Goal: Task Accomplishment & Management: Complete application form

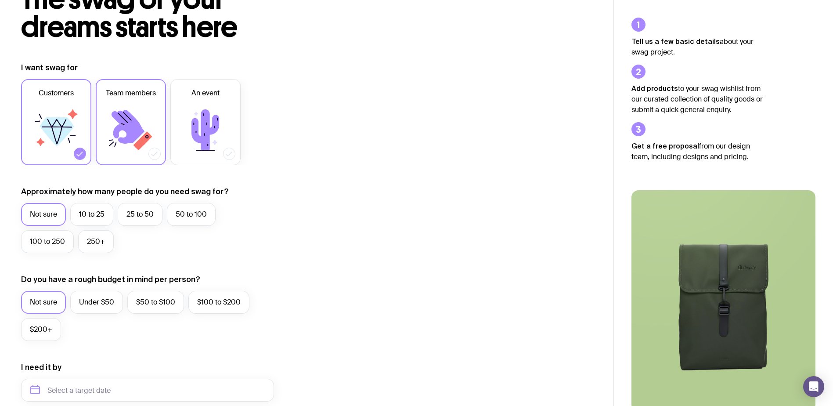
scroll to position [88, 0]
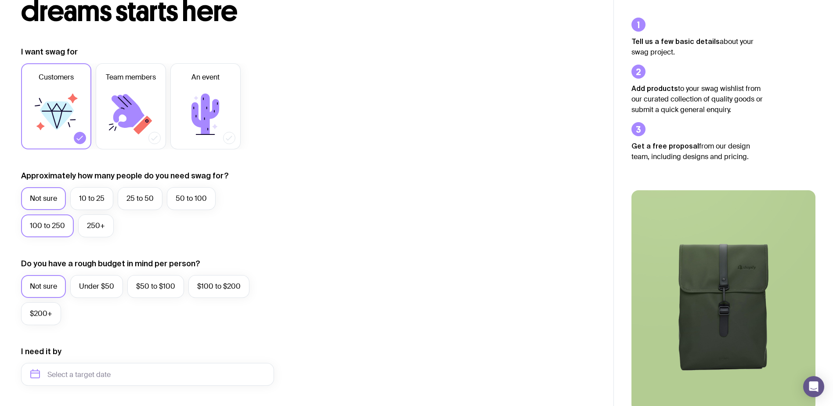
click at [34, 227] on label "100 to 250" at bounding box center [47, 225] width 53 height 23
click at [0, 0] on input "100 to 250" at bounding box center [0, 0] width 0 height 0
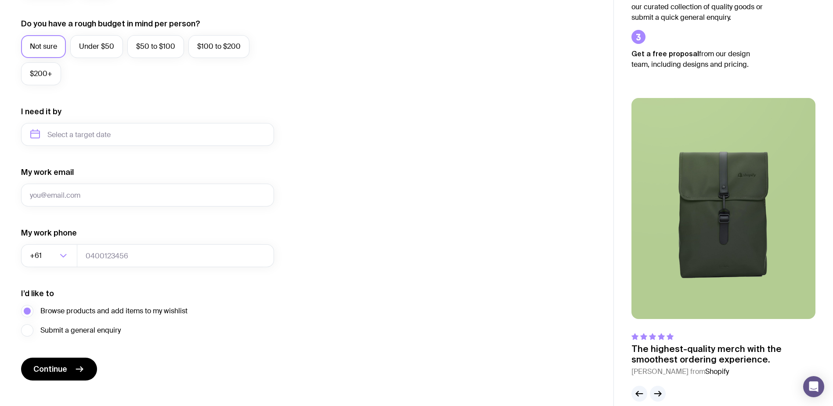
scroll to position [341, 0]
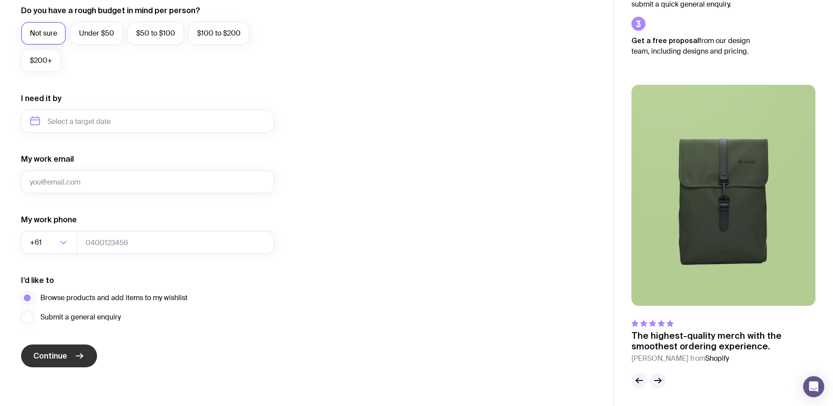
click at [51, 359] on span "Continue" at bounding box center [50, 355] width 34 height 11
type input "[PERSON_NAME][EMAIL_ADDRESS][DOMAIN_NAME]"
click at [62, 363] on button "Continue" at bounding box center [59, 355] width 76 height 23
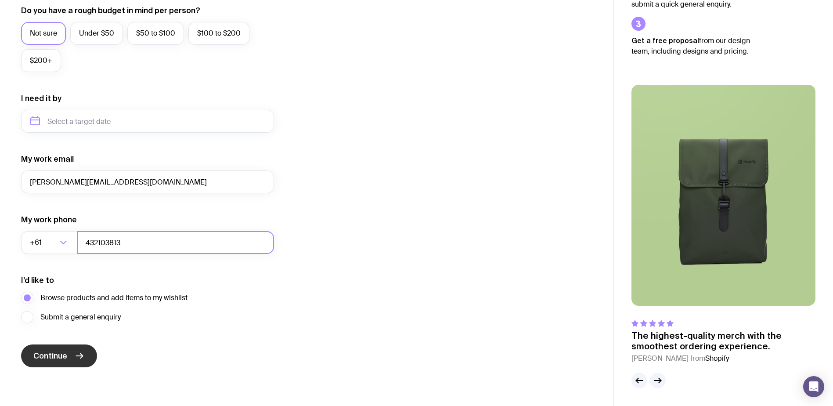
type input "432103813"
click at [52, 355] on span "Continue" at bounding box center [50, 355] width 34 height 11
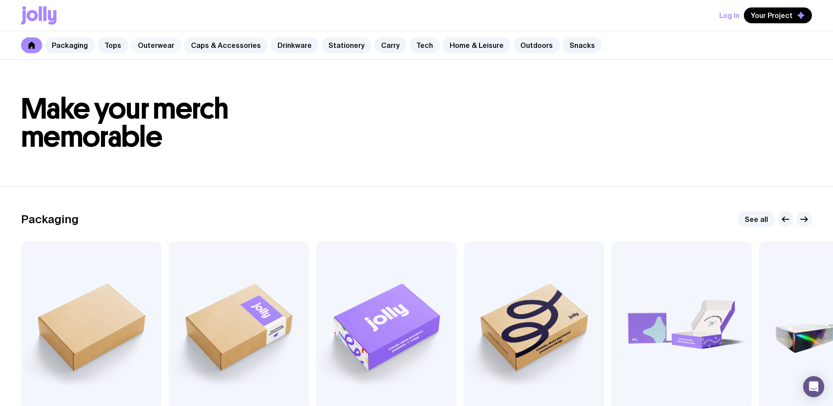
click at [148, 44] on link "Outerwear" at bounding box center [156, 45] width 50 height 16
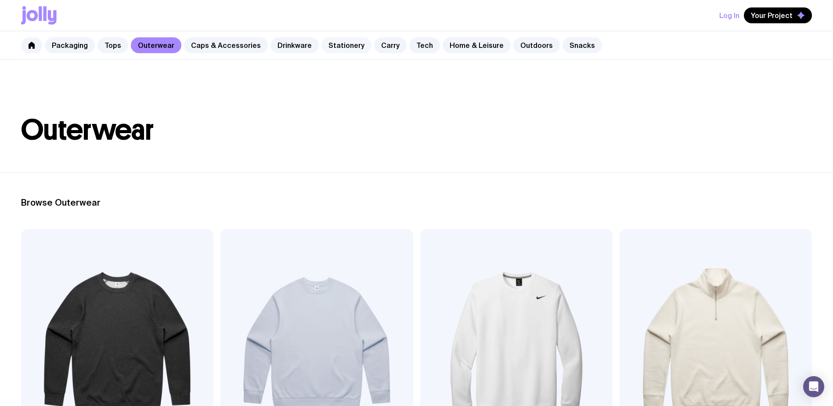
click at [345, 43] on link "Stationery" at bounding box center [346, 45] width 50 height 16
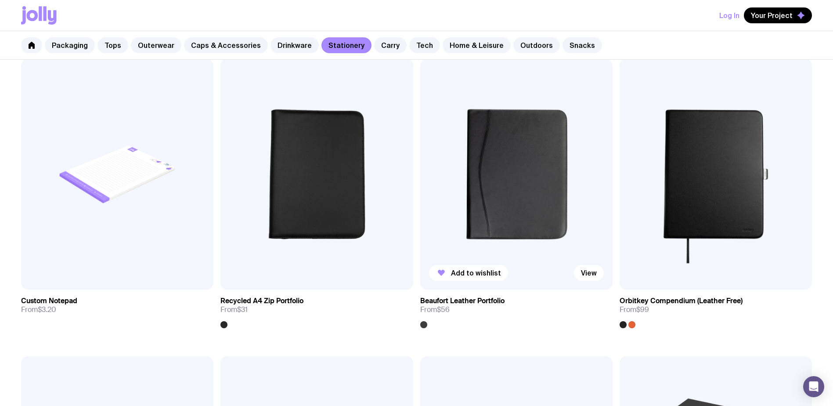
scroll to position [1318, 0]
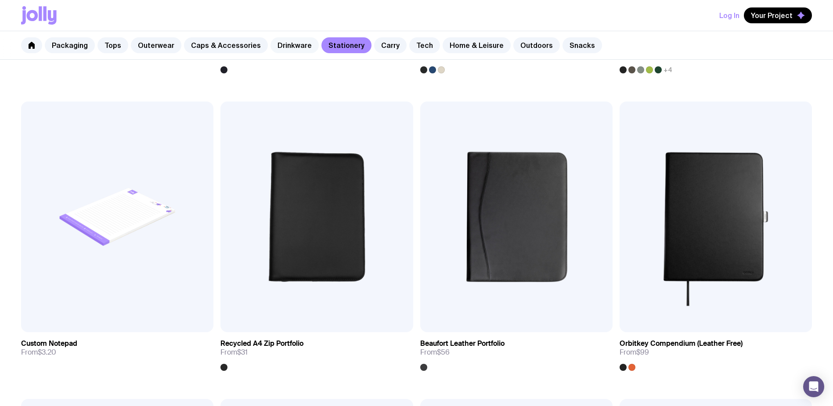
click at [291, 46] on link "Drinkware" at bounding box center [294, 45] width 48 height 16
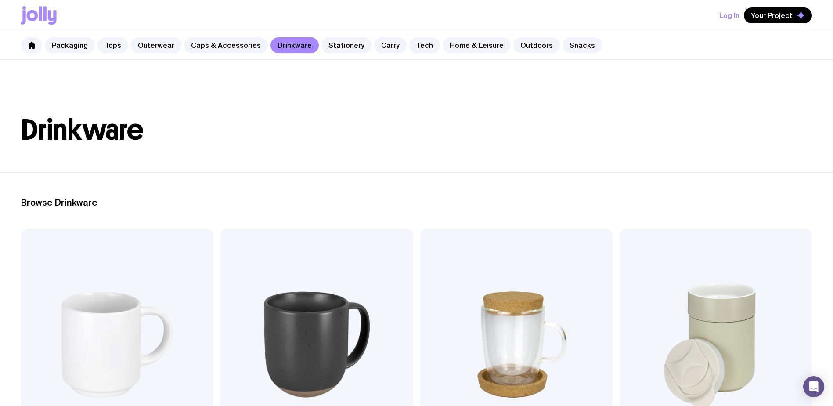
scroll to position [176, 0]
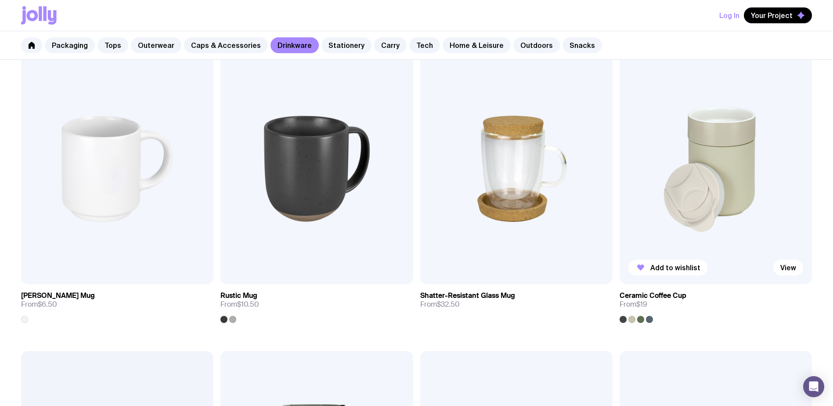
click at [669, 155] on img at bounding box center [715, 168] width 192 height 231
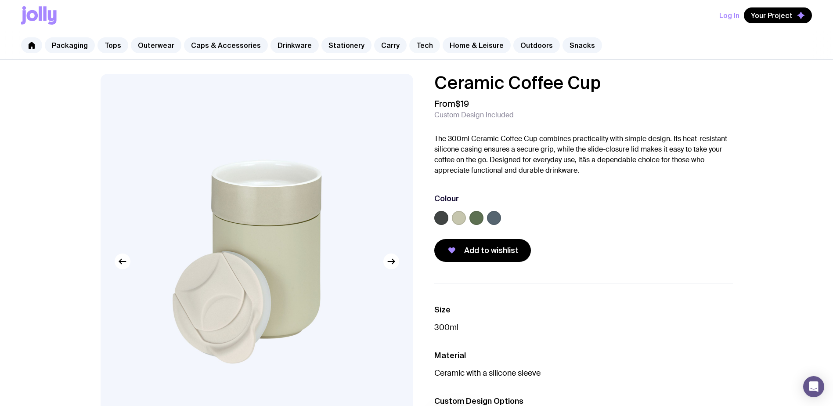
click at [409, 47] on link "Tech" at bounding box center [424, 45] width 31 height 16
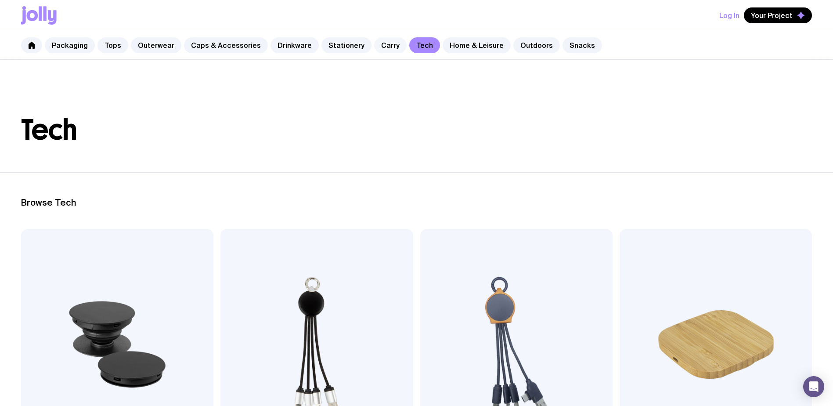
click at [381, 44] on link "Carry" at bounding box center [390, 45] width 32 height 16
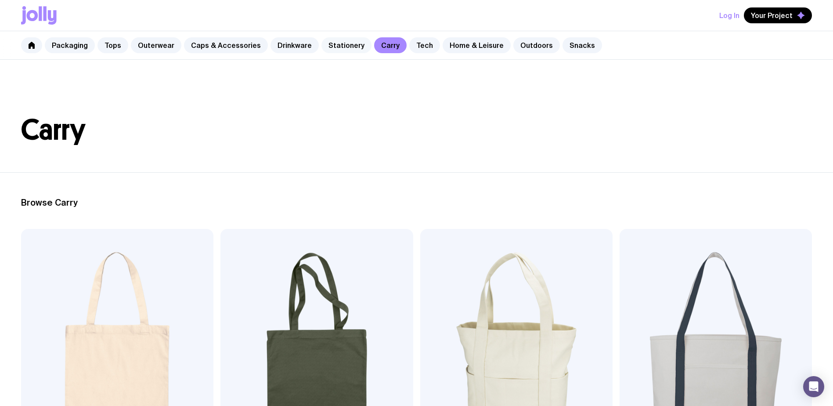
click at [336, 49] on link "Stationery" at bounding box center [346, 45] width 50 height 16
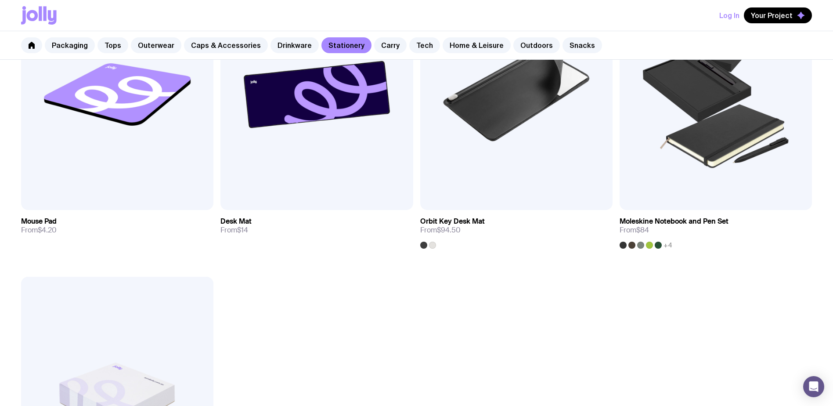
scroll to position [1581, 0]
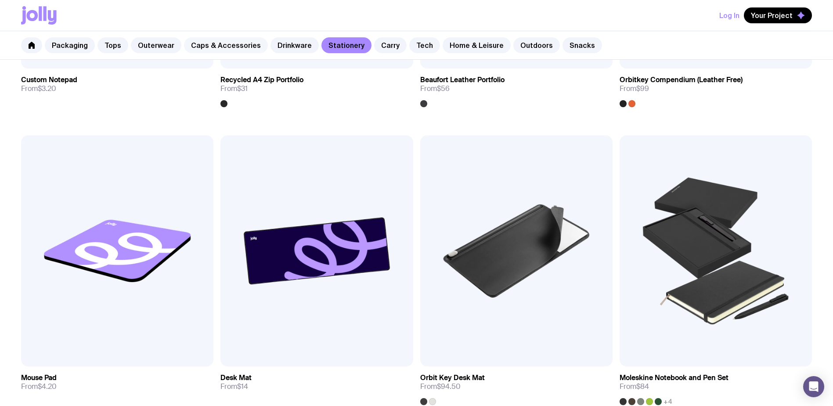
click at [197, 45] on link "Caps & Accessories" at bounding box center [226, 45] width 84 height 16
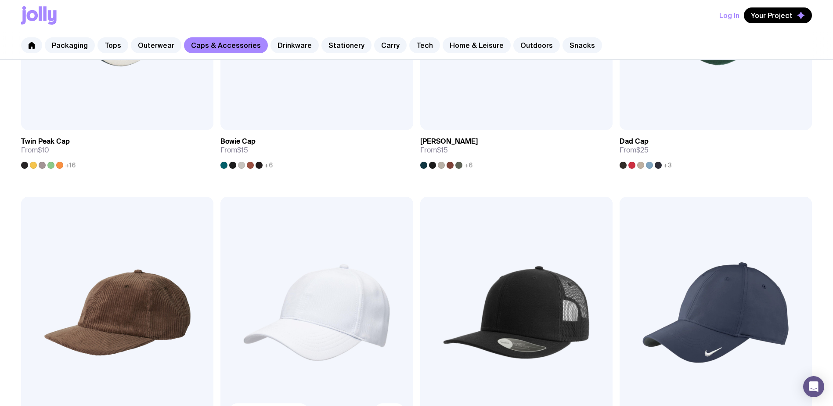
scroll to position [395, 0]
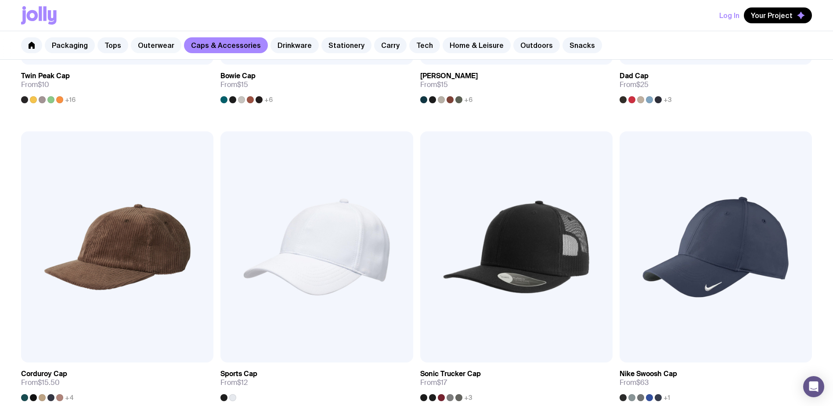
click at [151, 46] on link "Outerwear" at bounding box center [156, 45] width 50 height 16
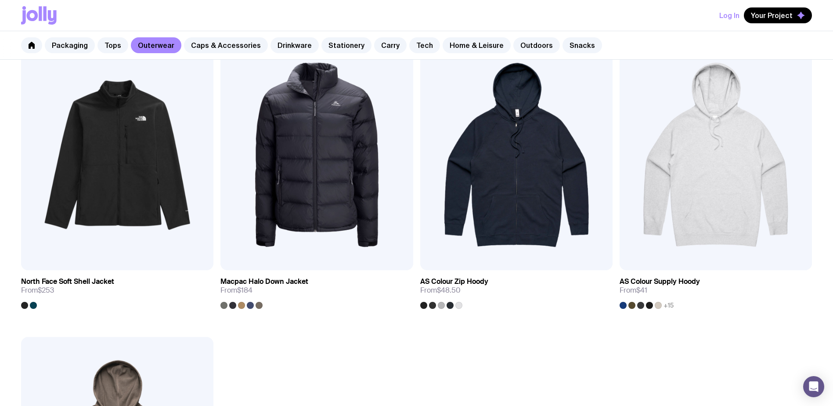
scroll to position [1317, 0]
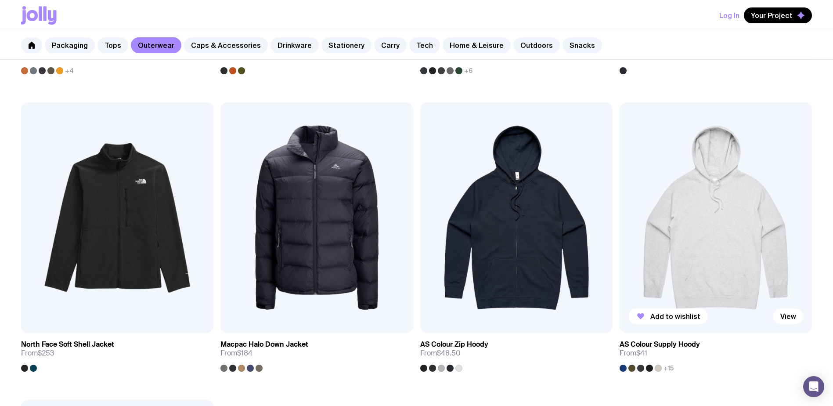
click at [648, 368] on div at bounding box center [649, 367] width 7 height 7
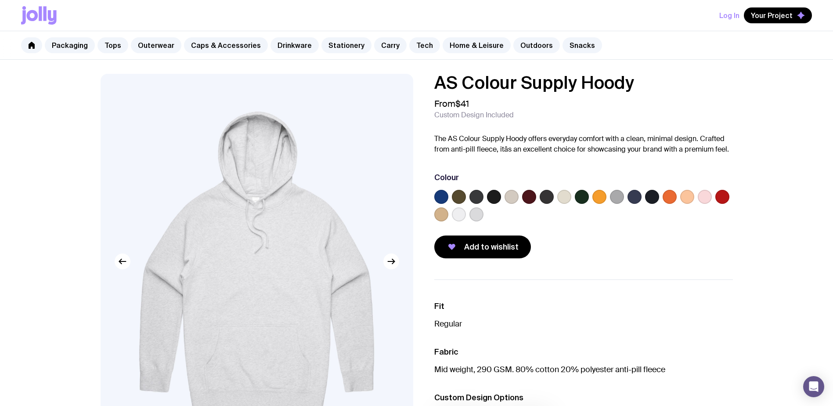
click at [651, 196] on label at bounding box center [652, 197] width 14 height 14
click at [0, 0] on input "radio" at bounding box center [0, 0] width 0 height 0
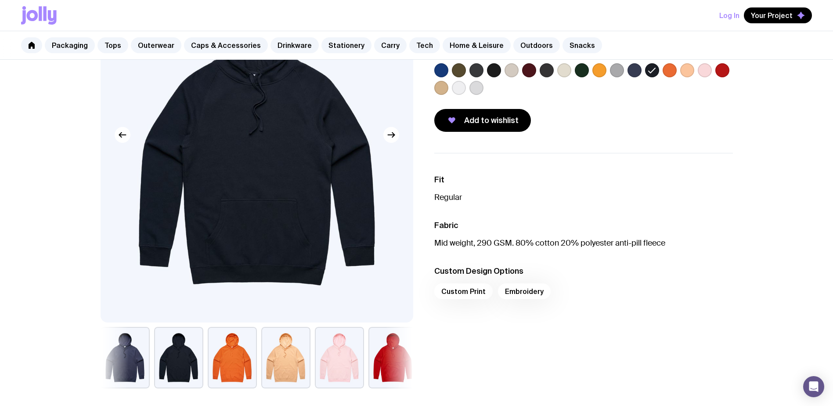
scroll to position [132, 0]
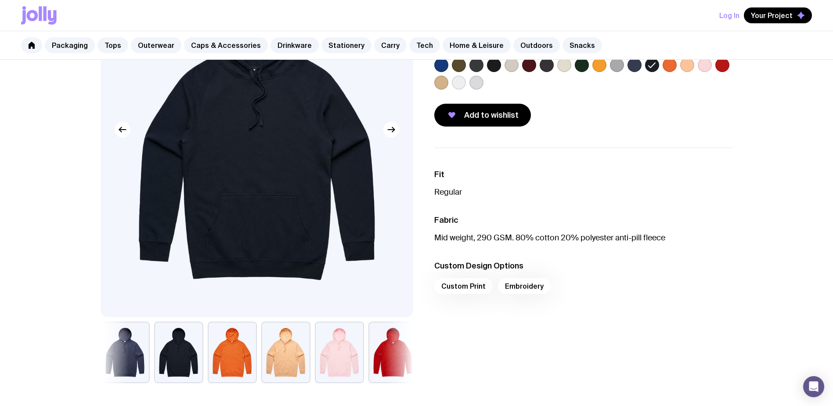
click at [451, 286] on div "Custom Print Embroidery" at bounding box center [583, 288] width 298 height 21
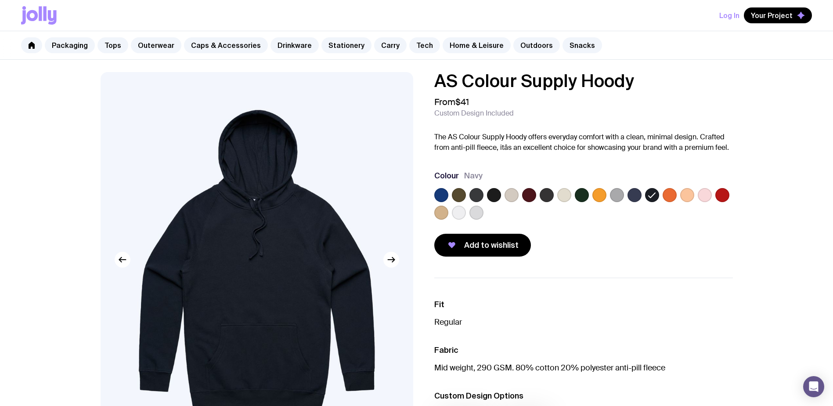
scroll to position [0, 0]
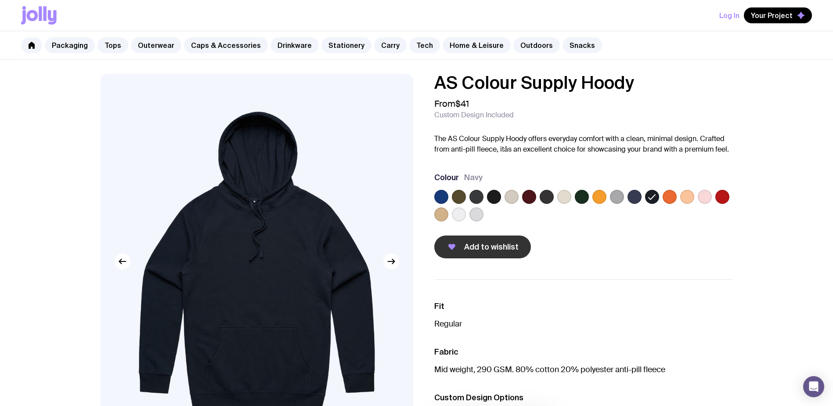
click at [495, 243] on span "Add to wishlist" at bounding box center [491, 246] width 54 height 11
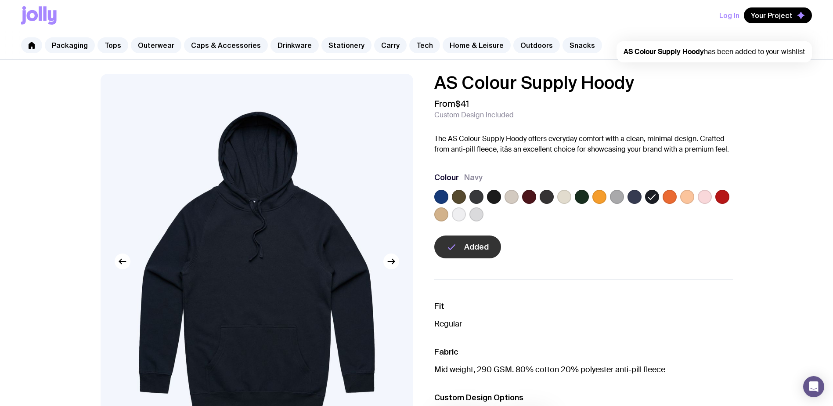
click at [755, 47] on span "AS Colour Supply Hoody has been added to your wishlist" at bounding box center [713, 51] width 181 height 9
click at [768, 8] on button "Your Project" at bounding box center [778, 15] width 68 height 16
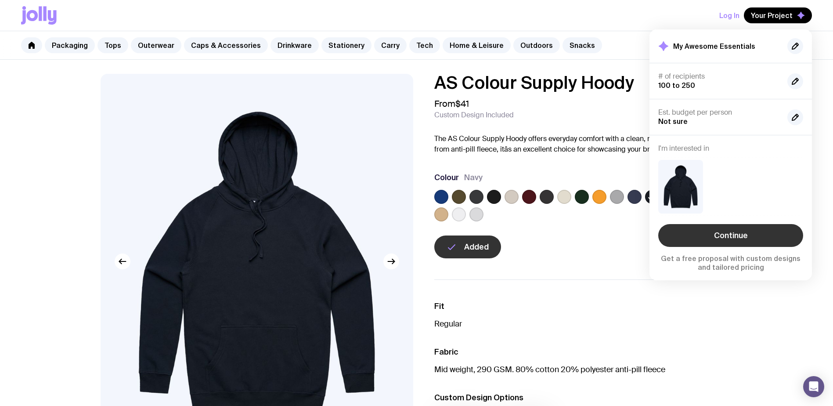
click at [708, 234] on link "Continue" at bounding box center [730, 235] width 145 height 23
